Goal: Information Seeking & Learning: Learn about a topic

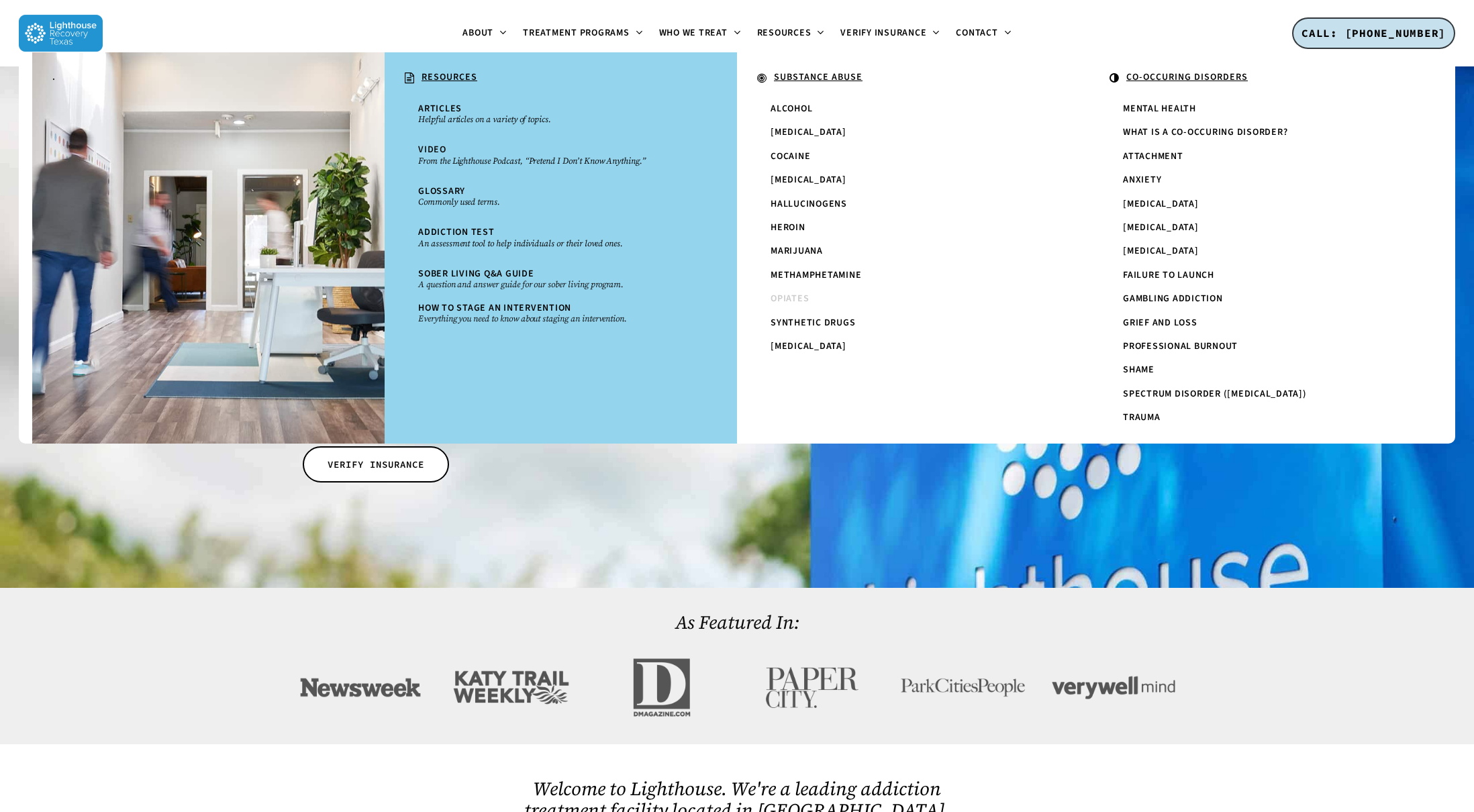
click at [797, 294] on span "Opiates" at bounding box center [790, 298] width 38 height 13
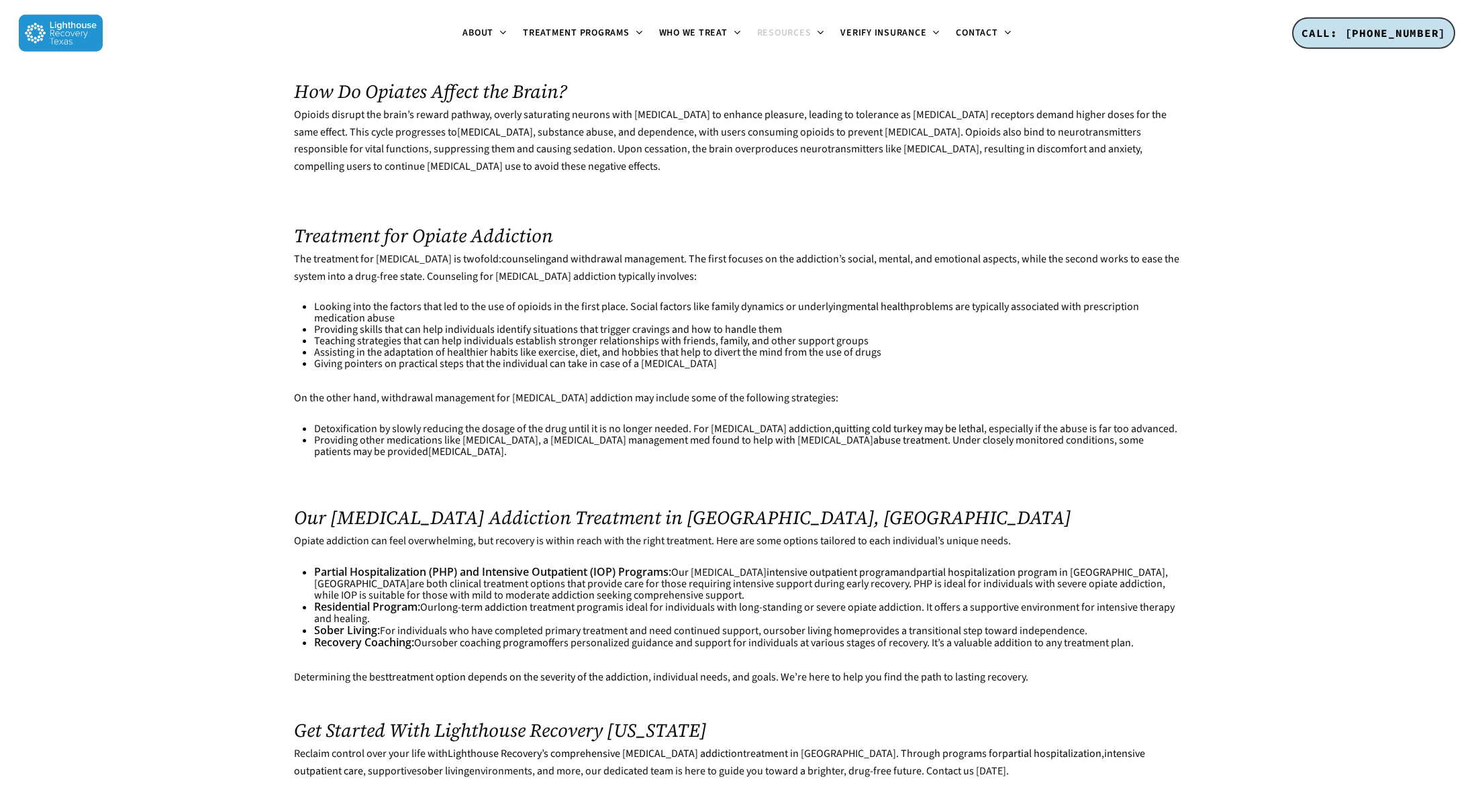
scroll to position [2093, 0]
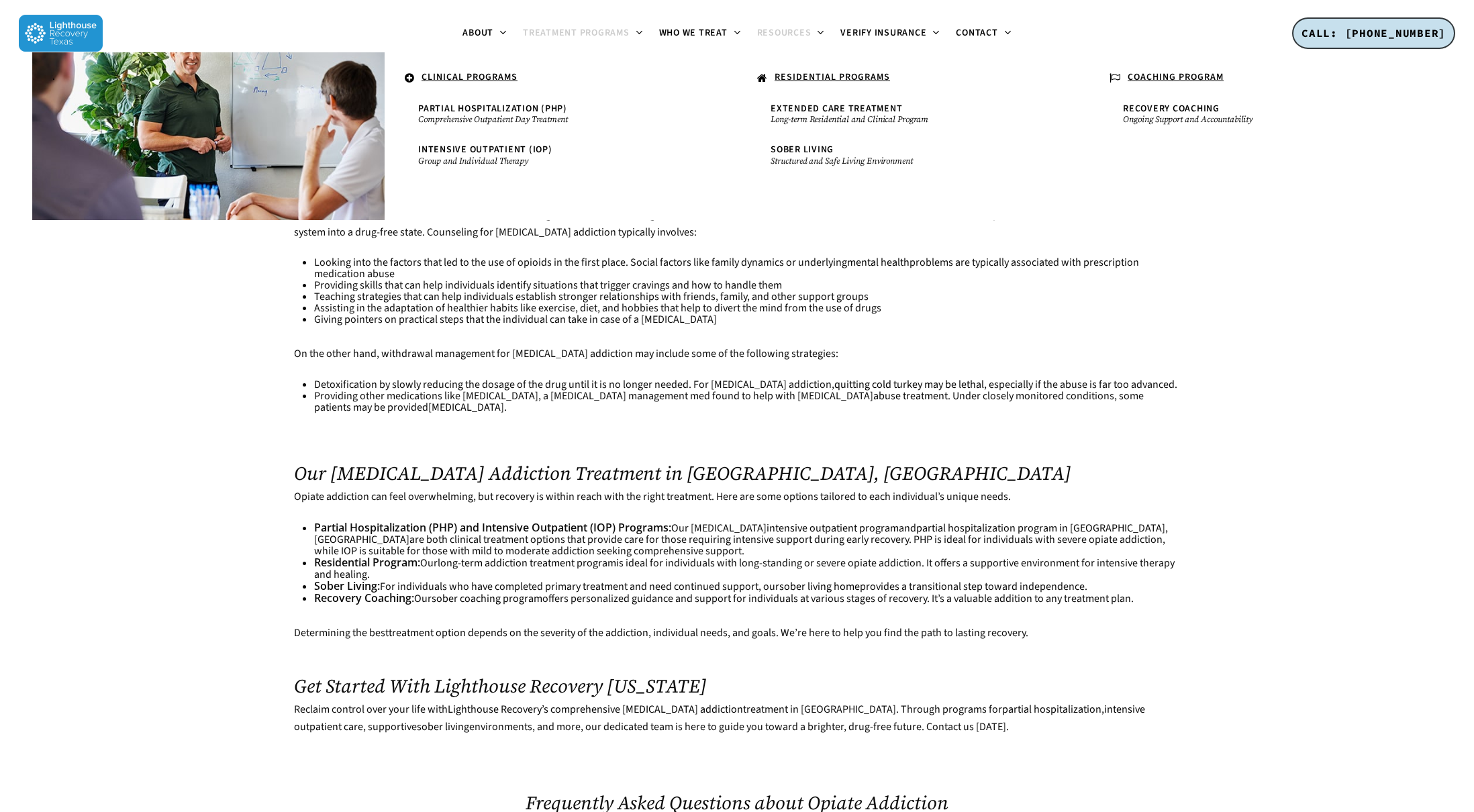
click at [560, 39] on span "Treatment Programs" at bounding box center [576, 32] width 107 height 13
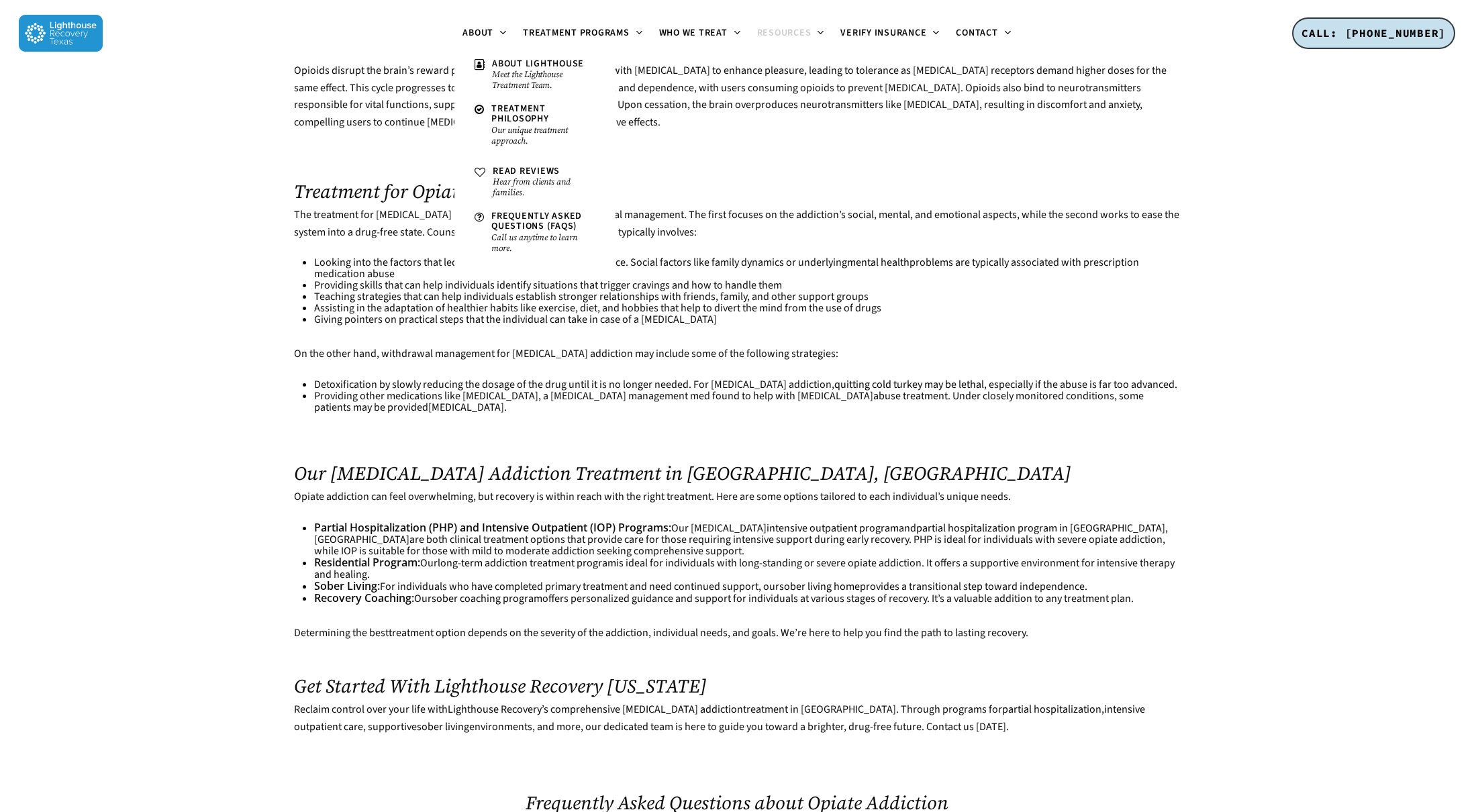
click at [411, 257] on li "Looking into the factors that led to the use of opioids in the first place. Soc…" at bounding box center [747, 269] width 865 height 23
click at [409, 291] on li "Teaching strategies that can help individuals establish stronger relationships …" at bounding box center [747, 297] width 865 height 12
click at [387, 291] on li "Teaching strategies that can help individuals establish stronger relationships …" at bounding box center [747, 297] width 865 height 12
click at [334, 291] on li "Teaching strategies that can help individuals establish stronger relationships …" at bounding box center [747, 297] width 865 height 12
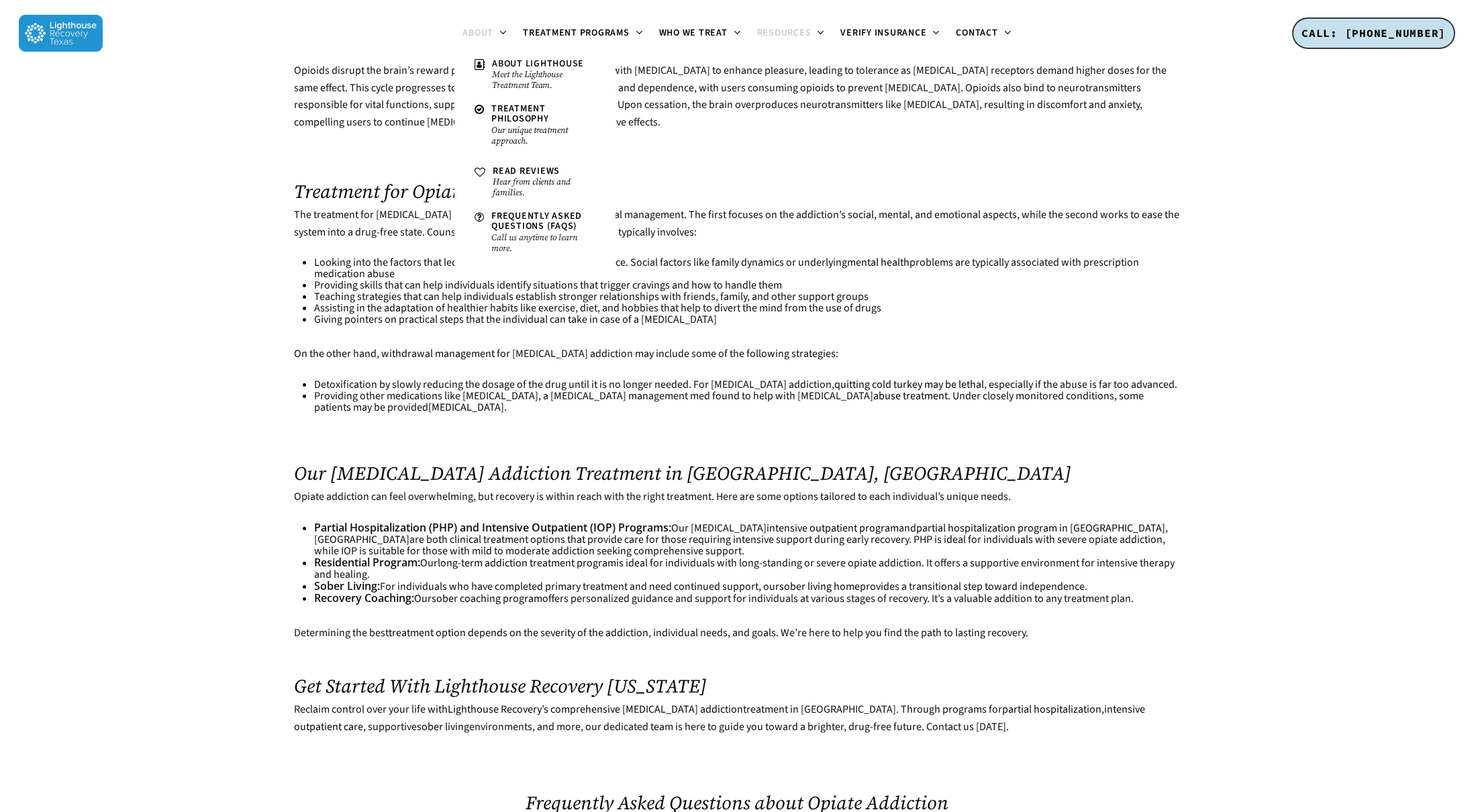
click at [500, 33] on link "About" at bounding box center [484, 34] width 61 height 11
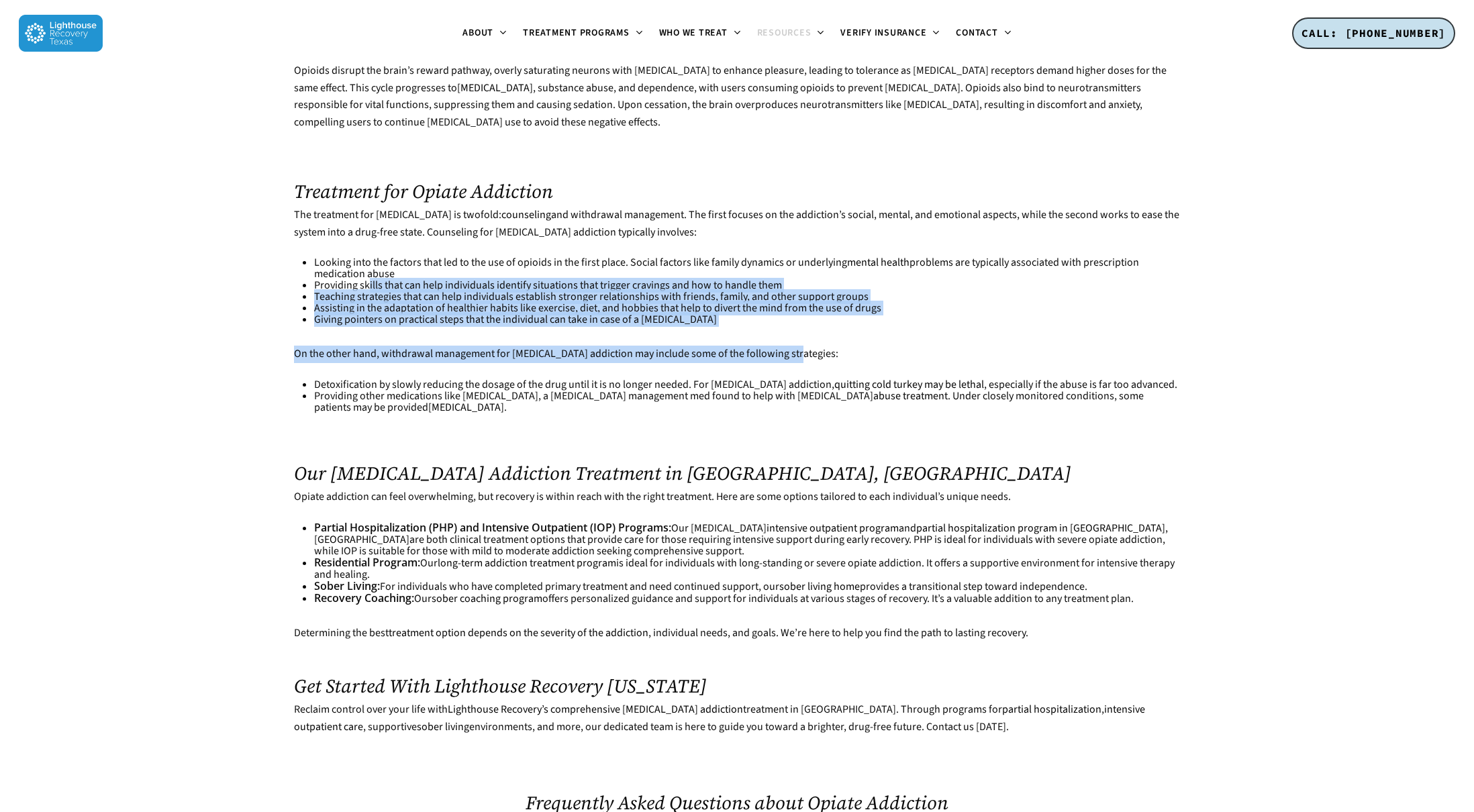
drag, startPoint x: 368, startPoint y: 250, endPoint x: 790, endPoint y: 321, distance: 427.9
click at [790, 321] on div "The treatment for [MEDICAL_DATA] is twofold: counseling and withdrawal manageme…" at bounding box center [737, 310] width 885 height 207
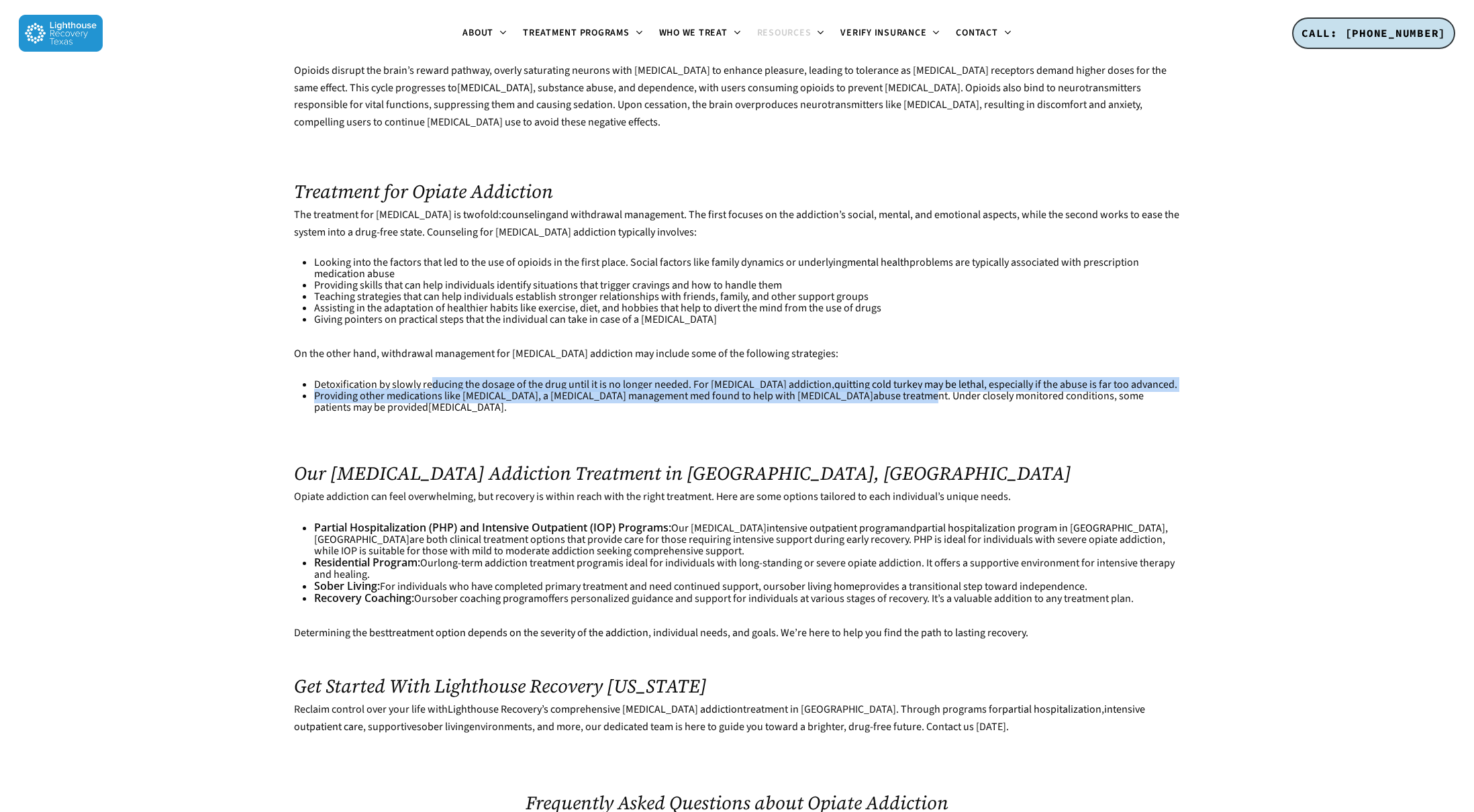
drag, startPoint x: 433, startPoint y: 348, endPoint x: 850, endPoint y: 358, distance: 417.1
click at [850, 379] on ul "Detoxification by slowly reducing the dosage of the drug until it is no longer …" at bounding box center [747, 396] width 865 height 35
